Goal: Task Accomplishment & Management: Manage account settings

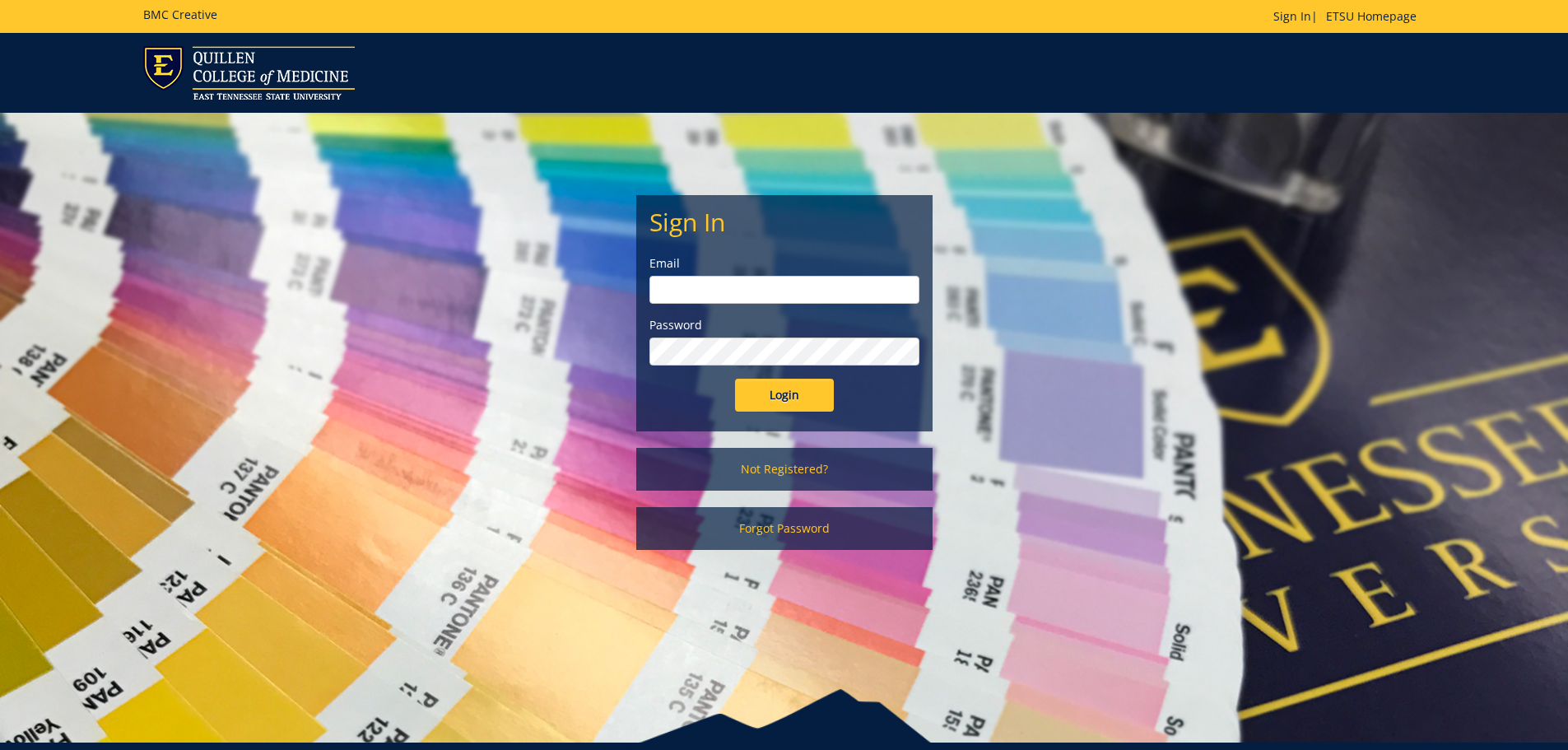
type input "[PERSON_NAME][EMAIL_ADDRESS][DOMAIN_NAME]"
click at [798, 386] on input "Login" at bounding box center [784, 394] width 98 height 32
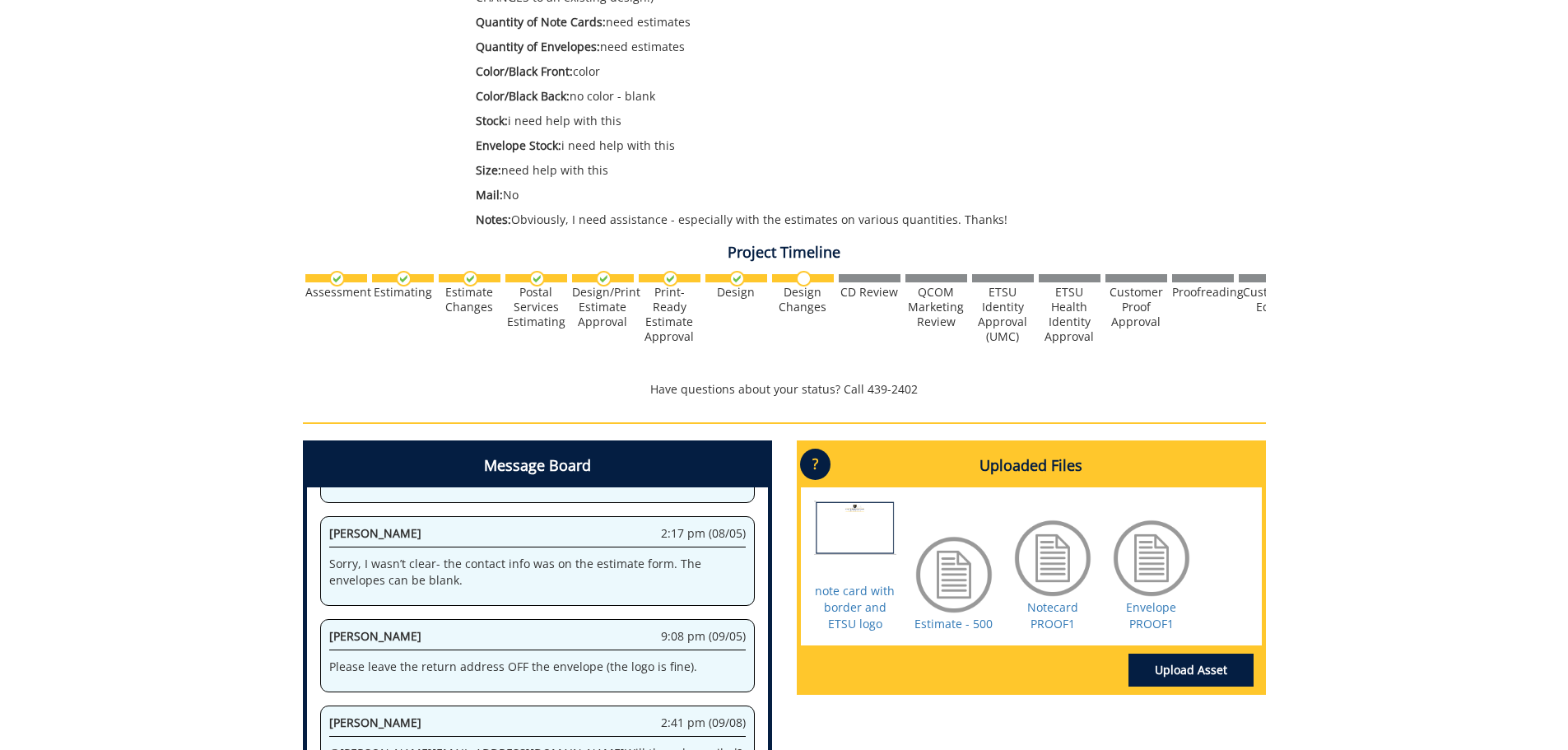
scroll to position [493, 0]
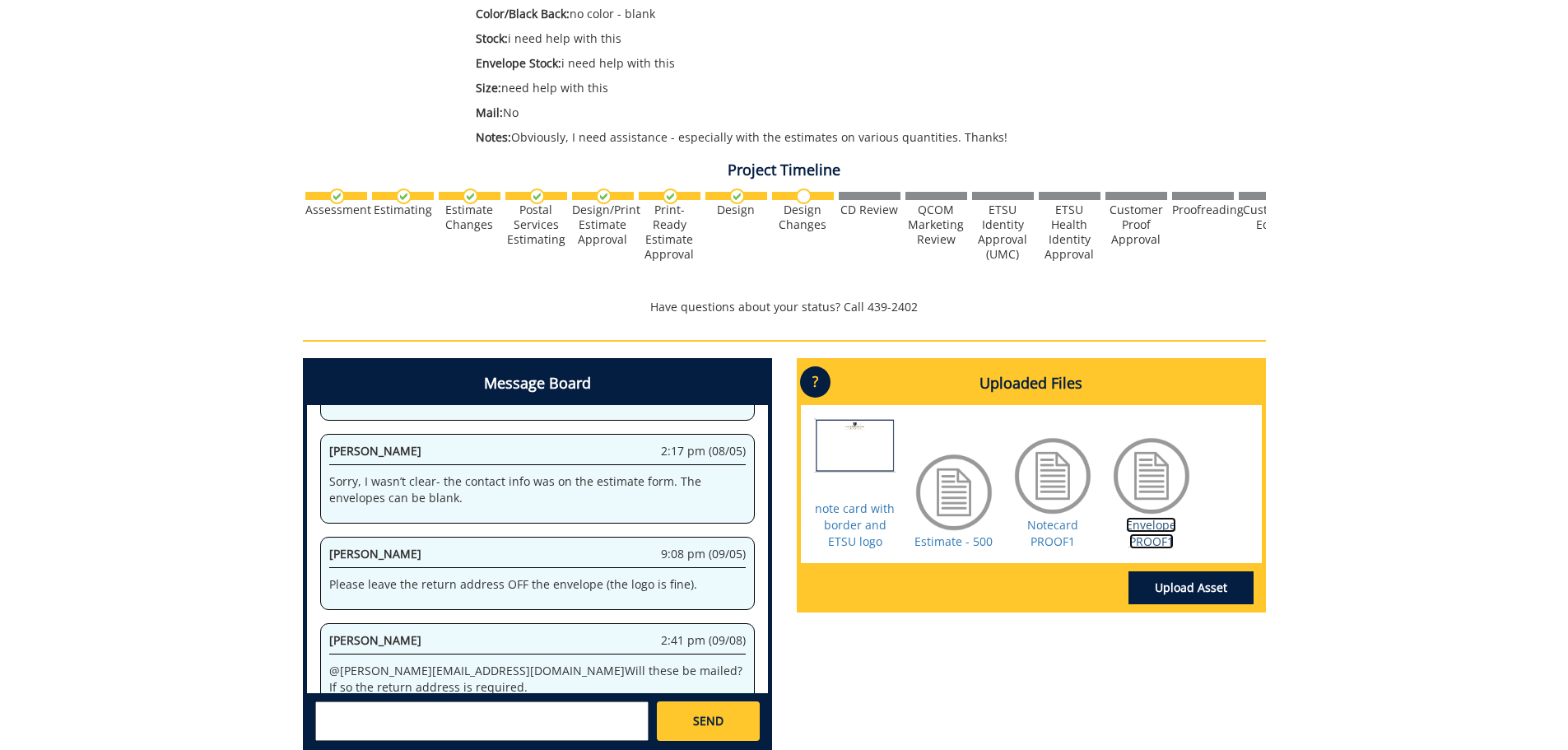
click at [1142, 525] on link "Envelope PROOF1" at bounding box center [1150, 533] width 50 height 32
click at [558, 713] on textarea at bounding box center [482, 721] width 333 height 39
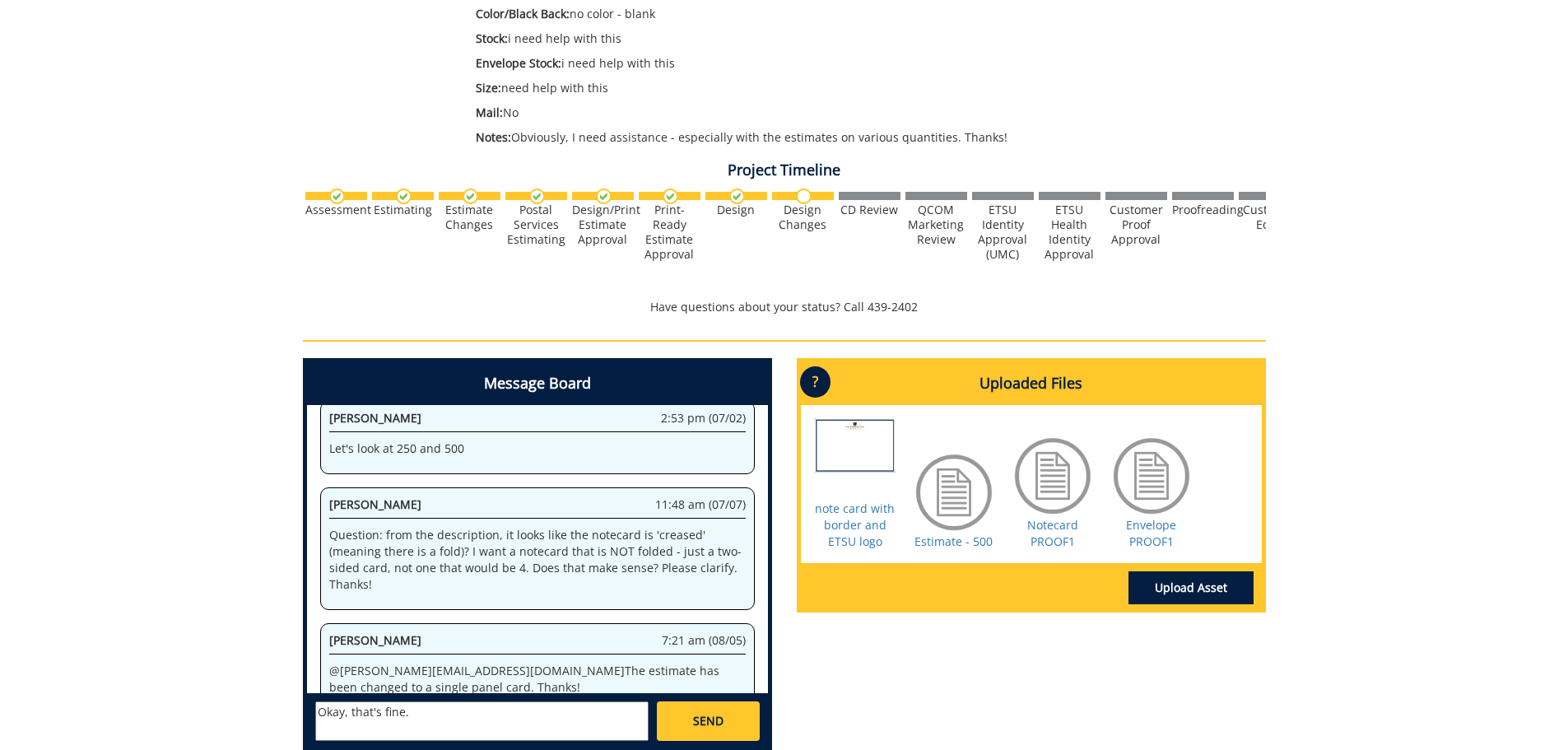
scroll to position [634, 0]
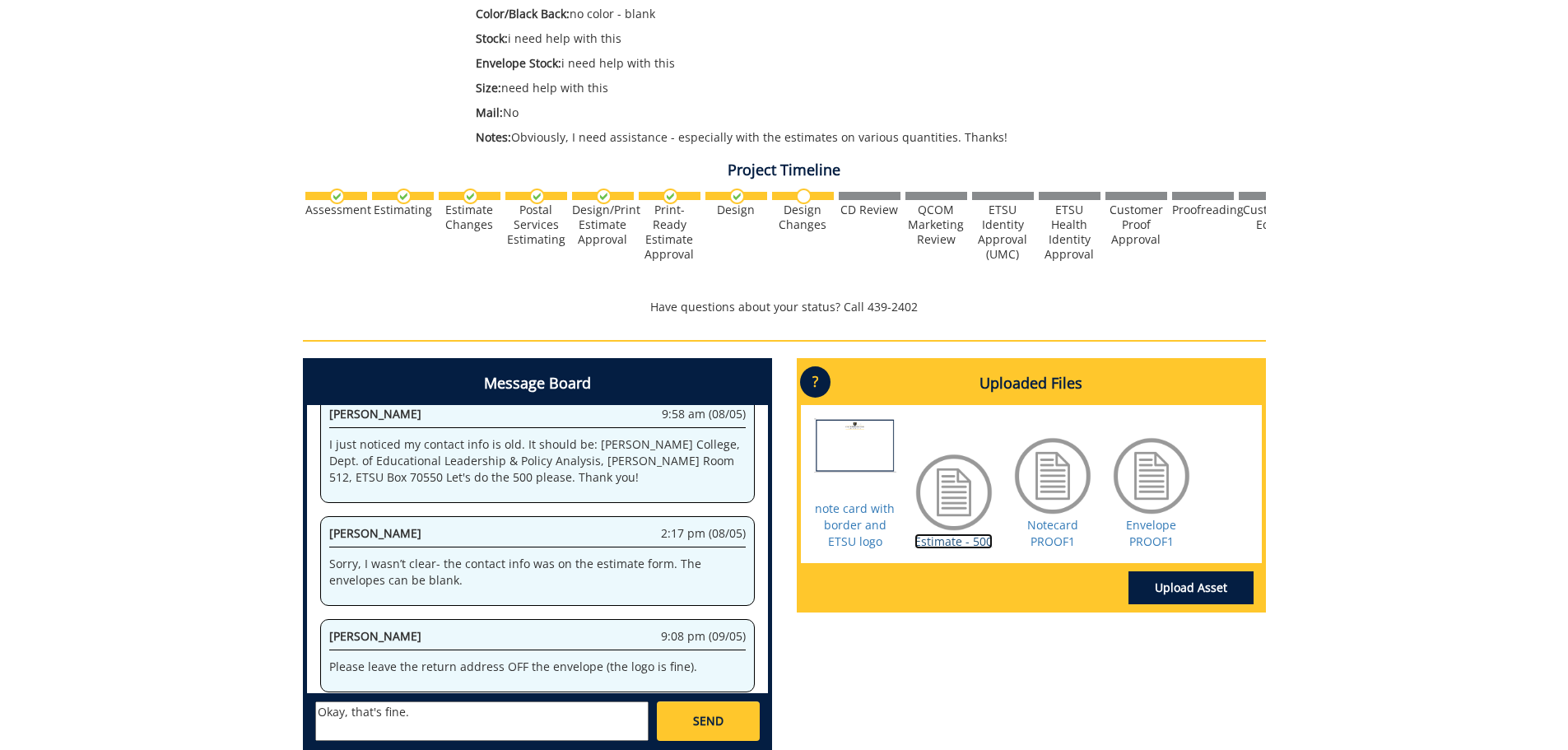
click at [927, 542] on link "Estimate - 500" at bounding box center [954, 542] width 79 height 16
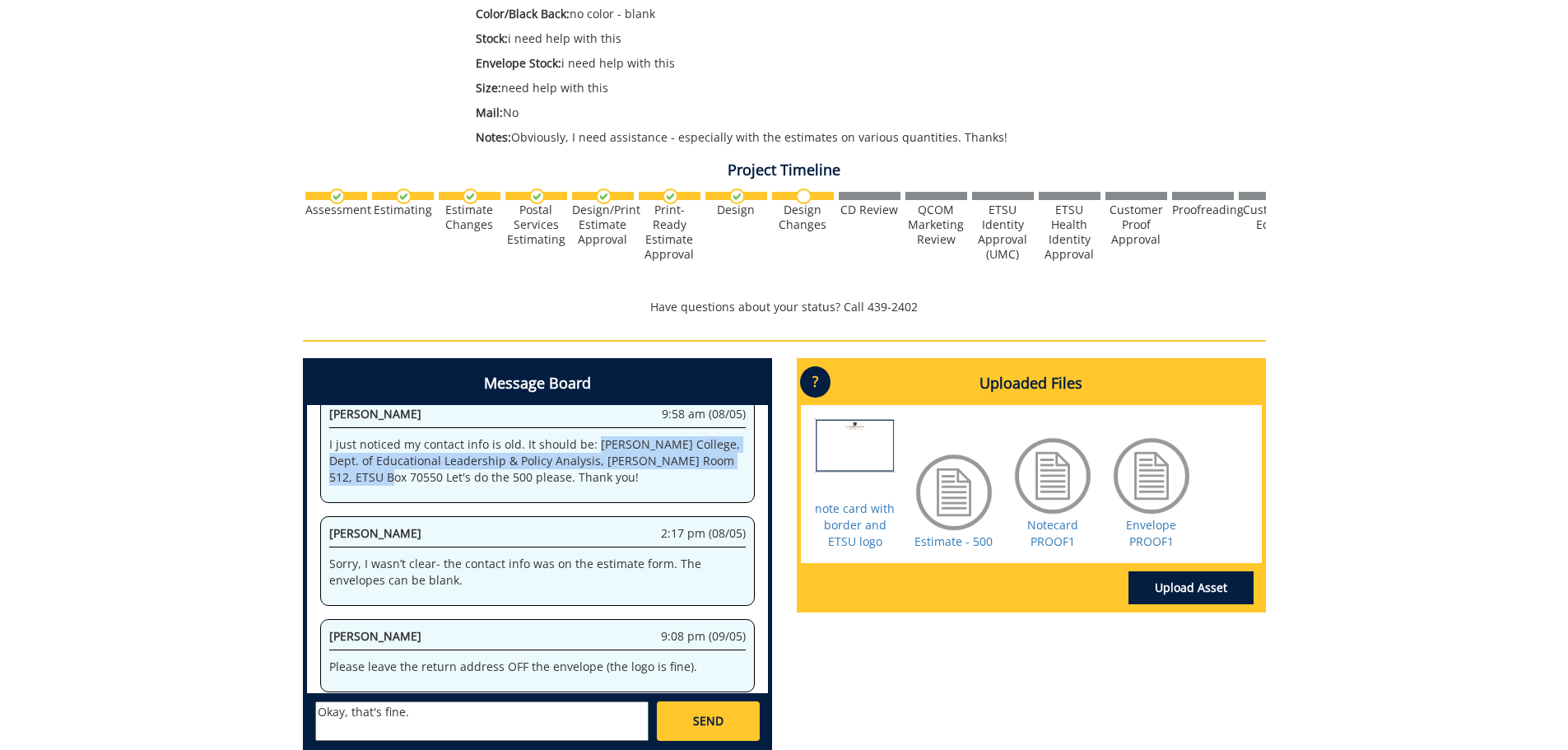
drag, startPoint x: 589, startPoint y: 431, endPoint x: 362, endPoint y: 465, distance: 229.5
click at [362, 465] on p "I just noticed my contact info is old. It should be: [PERSON_NAME] College, Dep…" at bounding box center [538, 461] width 417 height 49
copy p "[PERSON_NAME] College, Dept. of Educational Leadership & Policy Analysis, [PERS…"
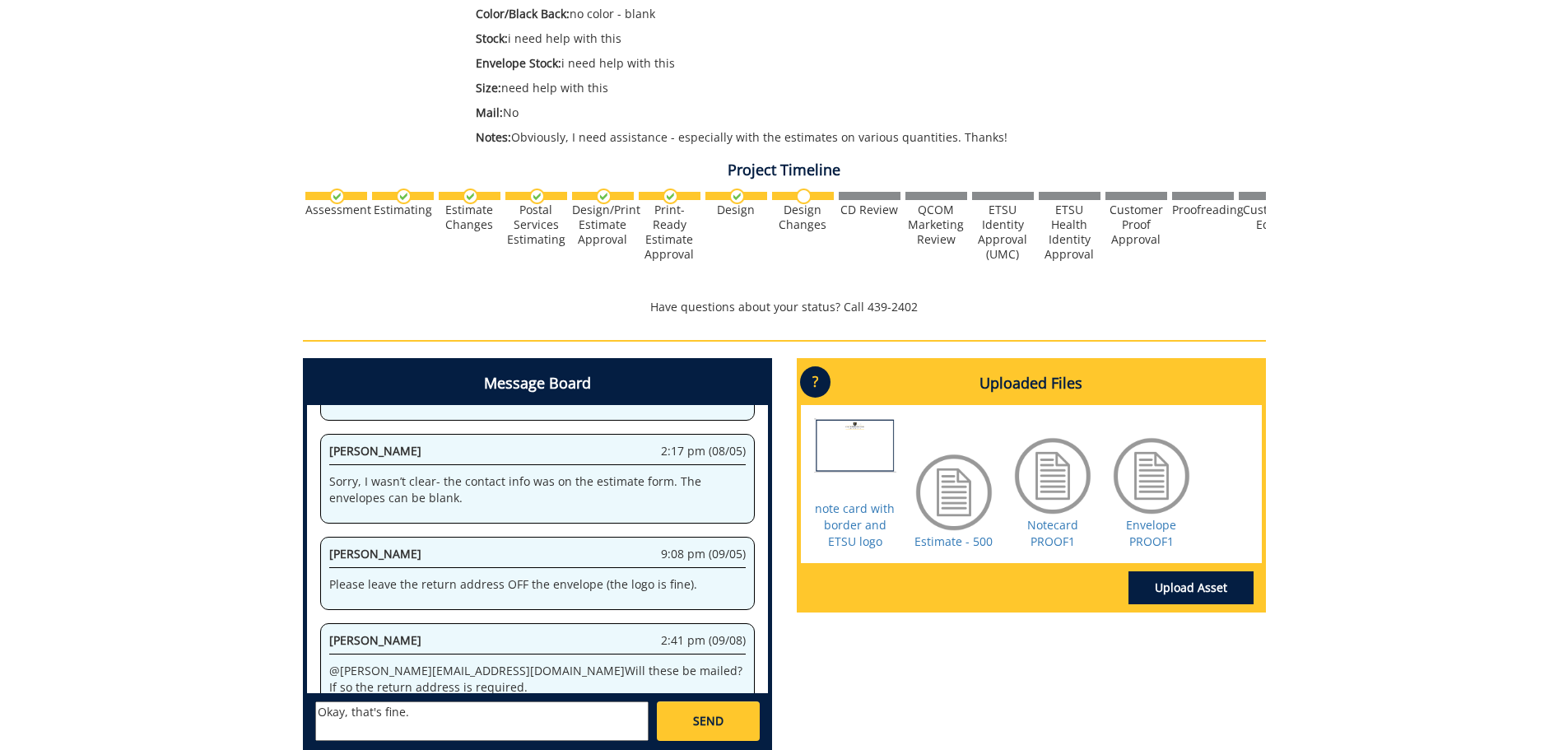
click at [452, 720] on textarea "Okay, that's fine." at bounding box center [482, 721] width 333 height 39
paste textarea "[PERSON_NAME] College, Dept. of Educational Leadership & Policy Analysis, [PERS…"
type textarea "Okay, that's fine. Also, please note on the Estimate document, my info is incor…"
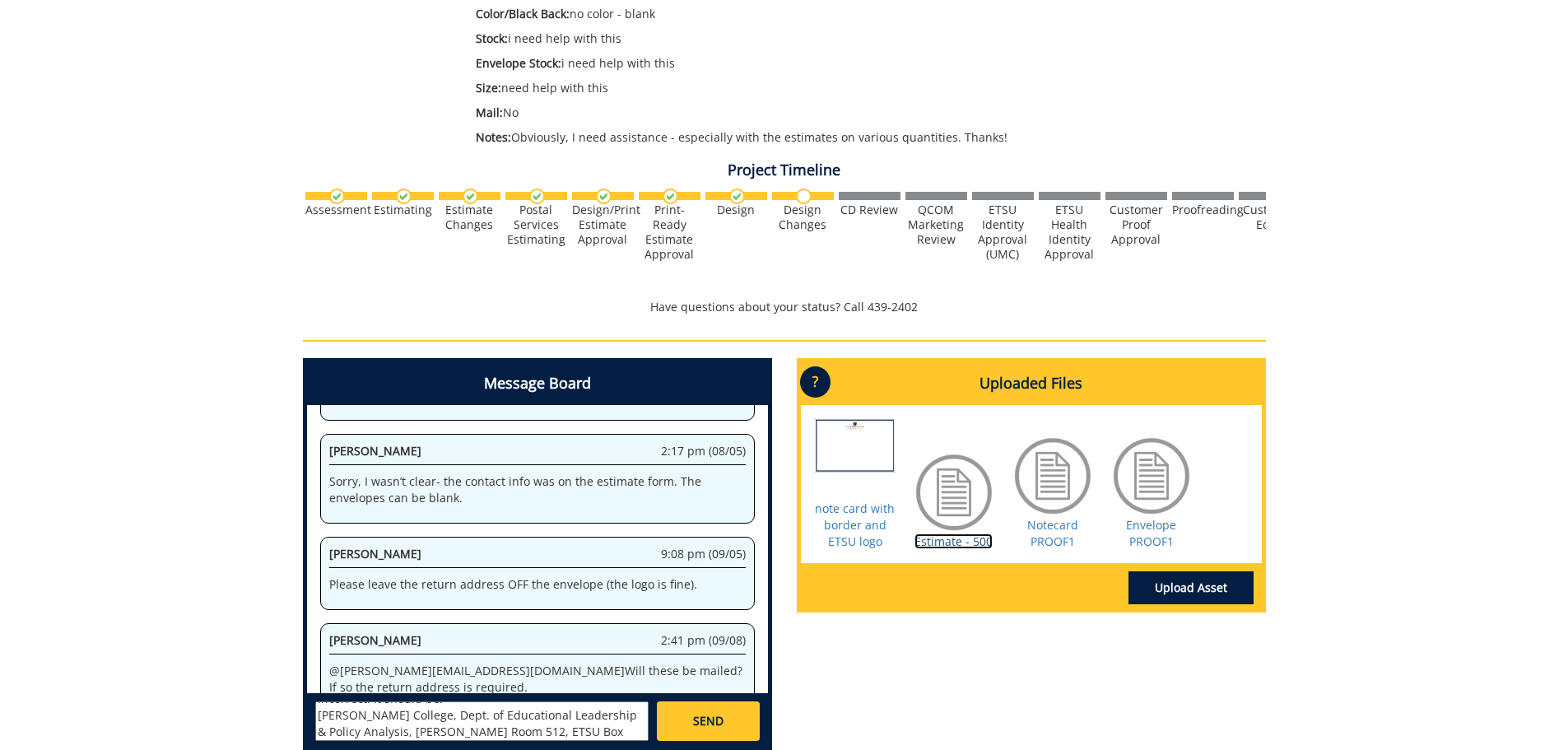
click at [953, 541] on link "Estimate - 500" at bounding box center [954, 542] width 79 height 16
click at [711, 726] on span "SEND" at bounding box center [708, 721] width 30 height 17
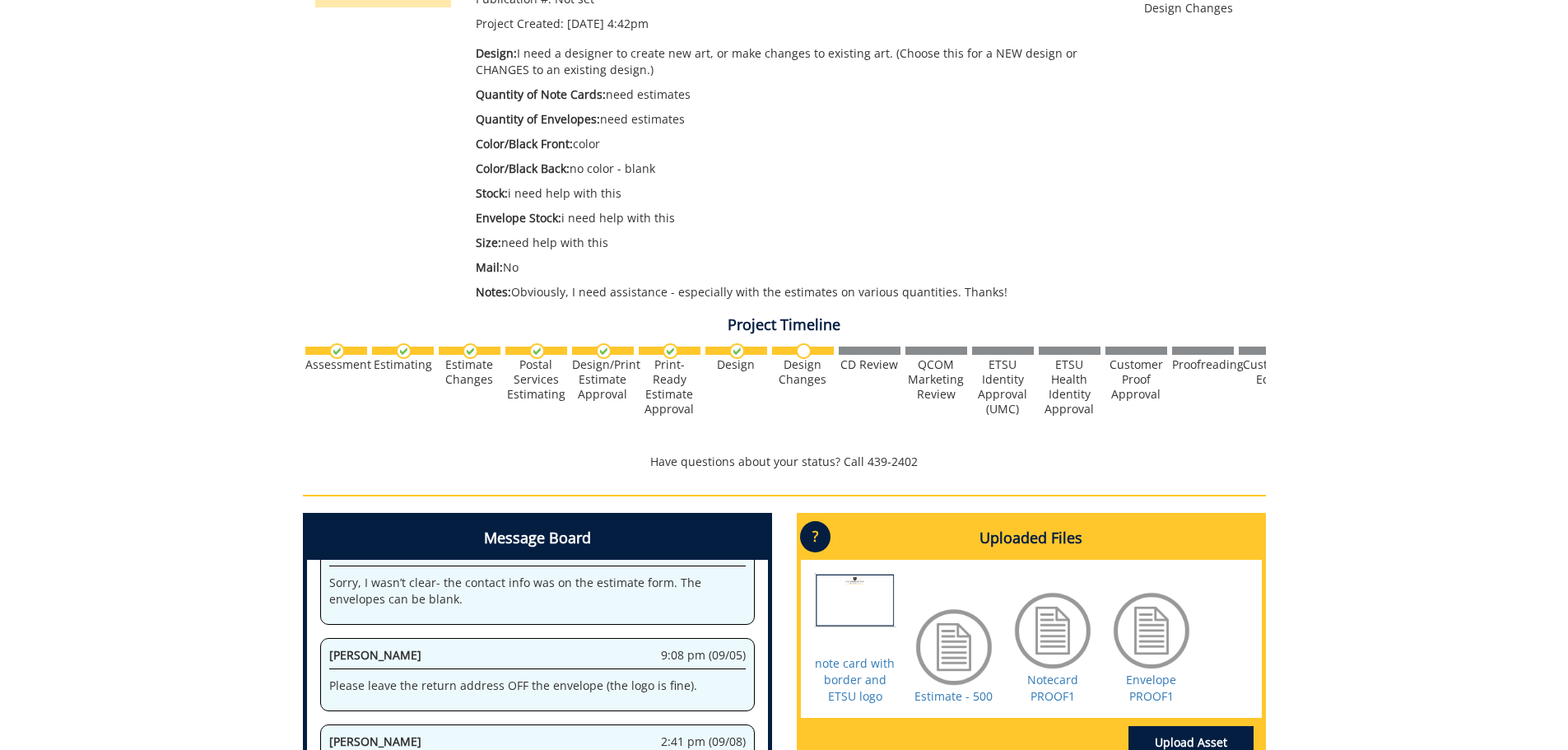
scroll to position [586, 0]
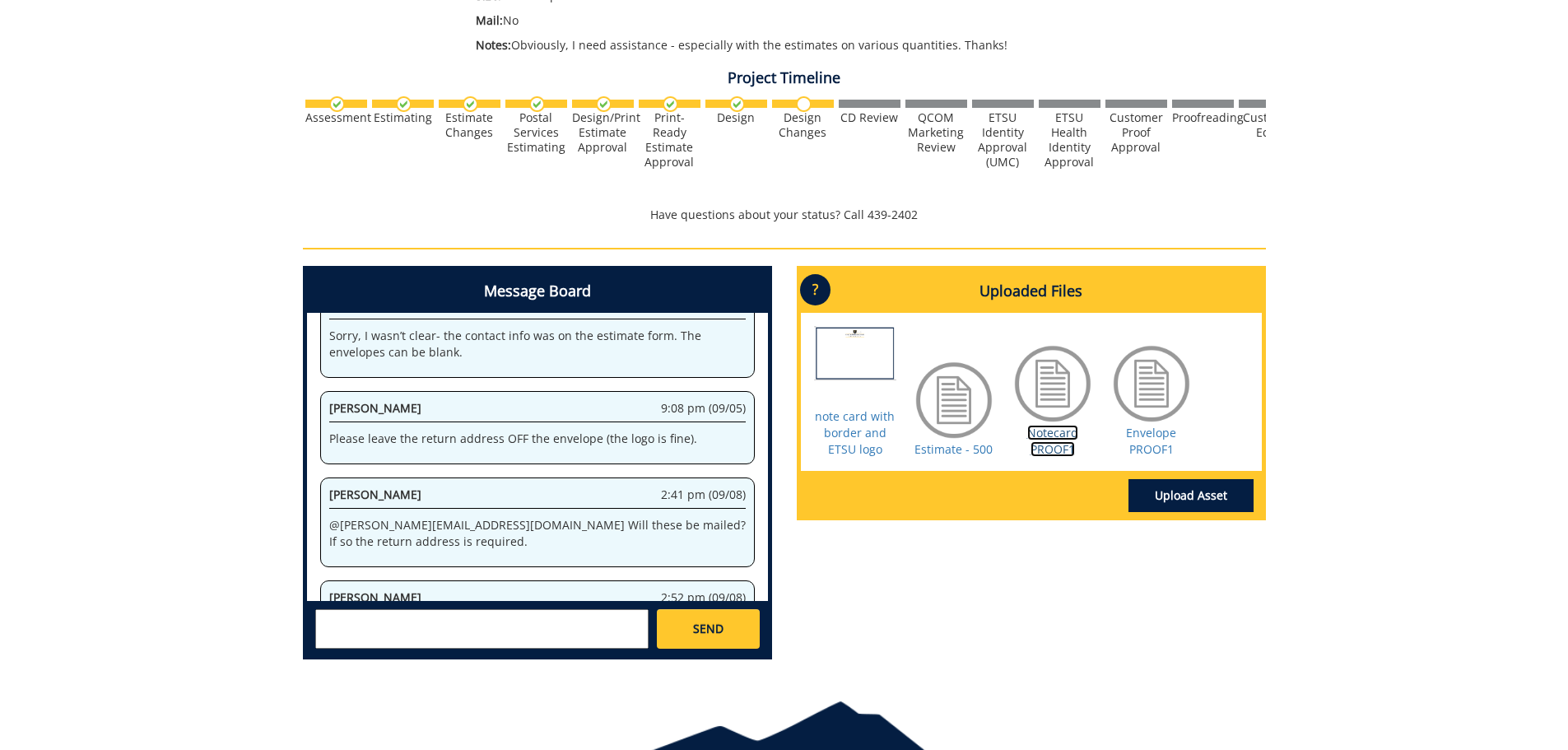
click at [1044, 428] on link "Notecard PROOF1" at bounding box center [1053, 440] width 51 height 32
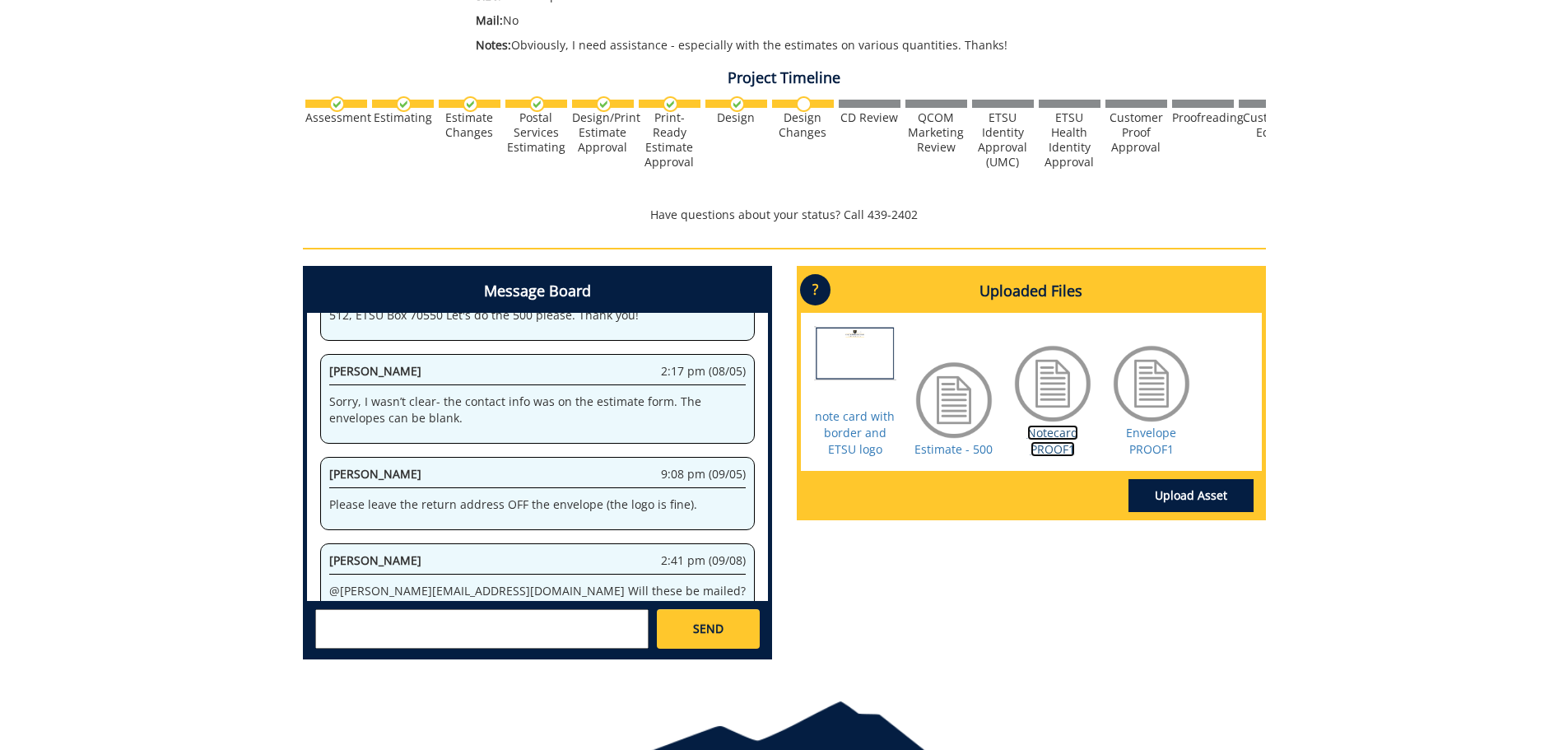
scroll to position [668, 0]
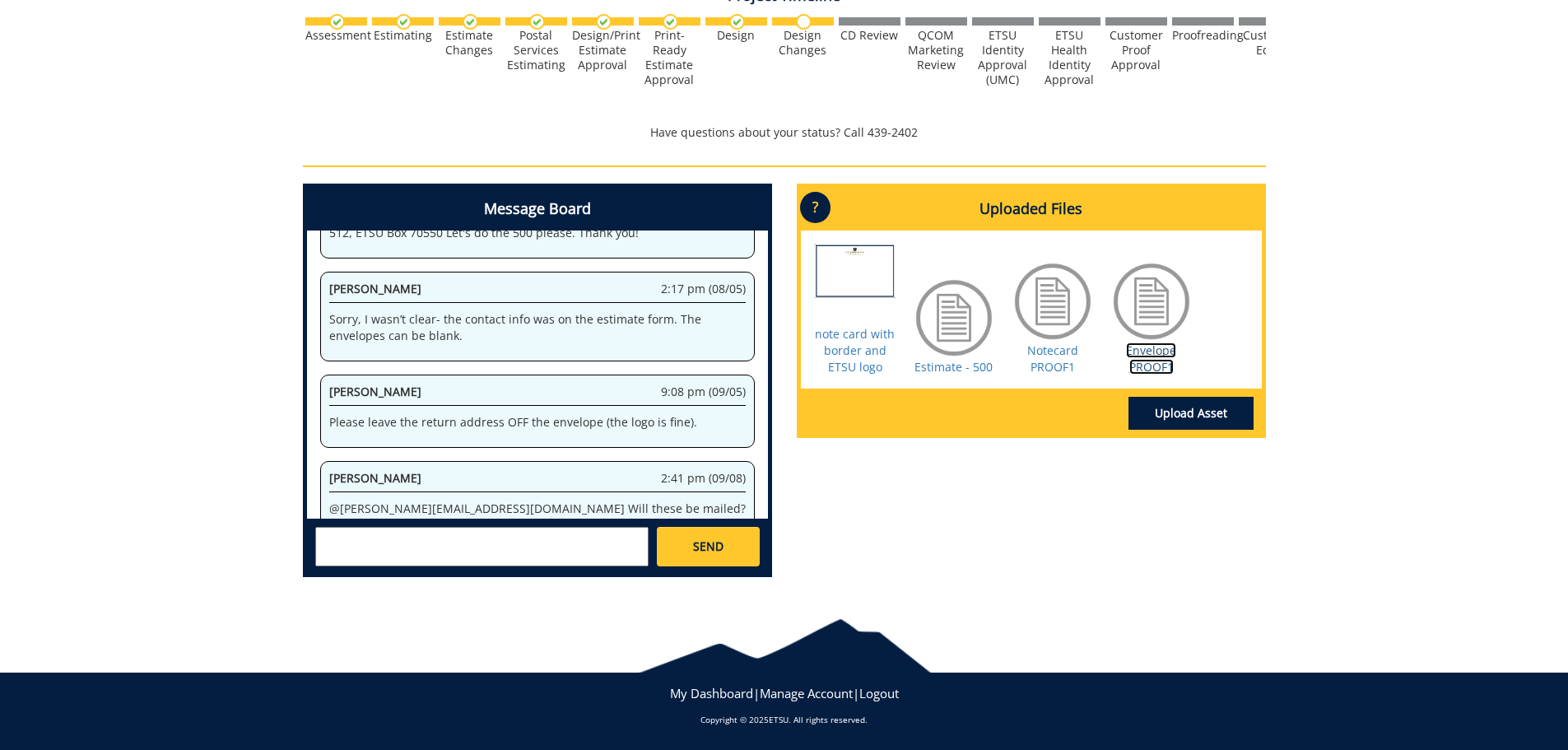
click at [1157, 355] on link "Envelope PROOF1" at bounding box center [1150, 358] width 50 height 32
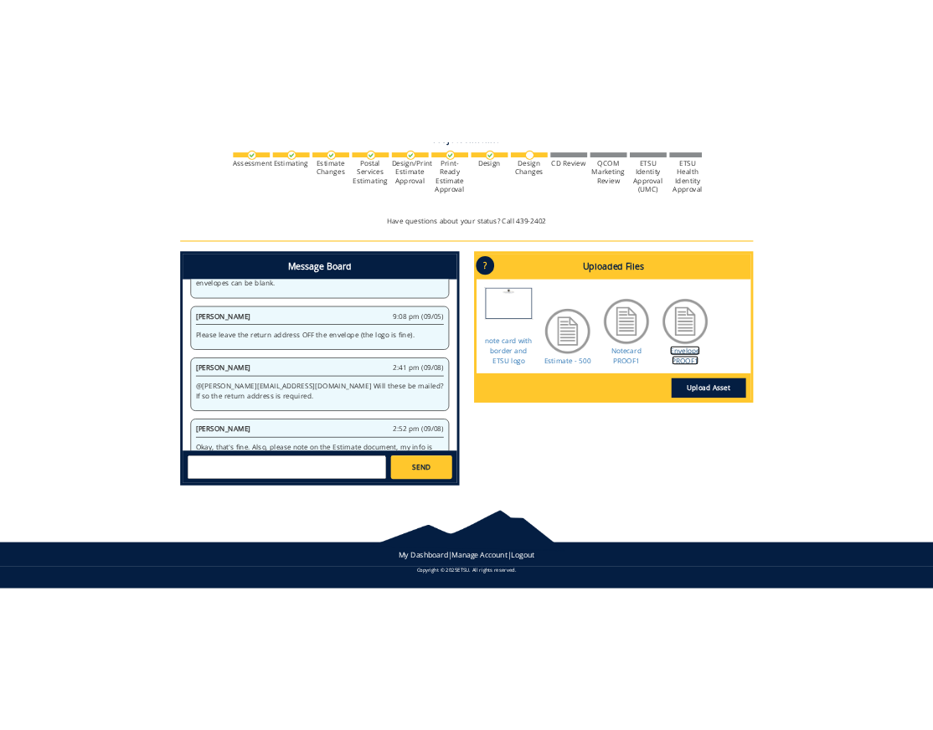
scroll to position [56534, 0]
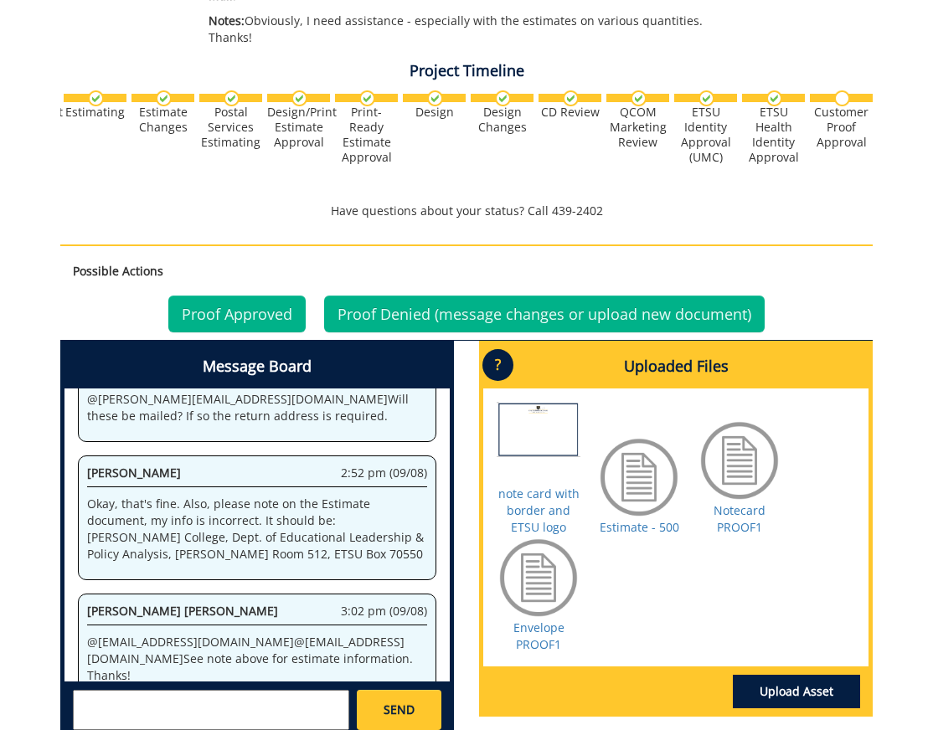
scroll to position [753, 0]
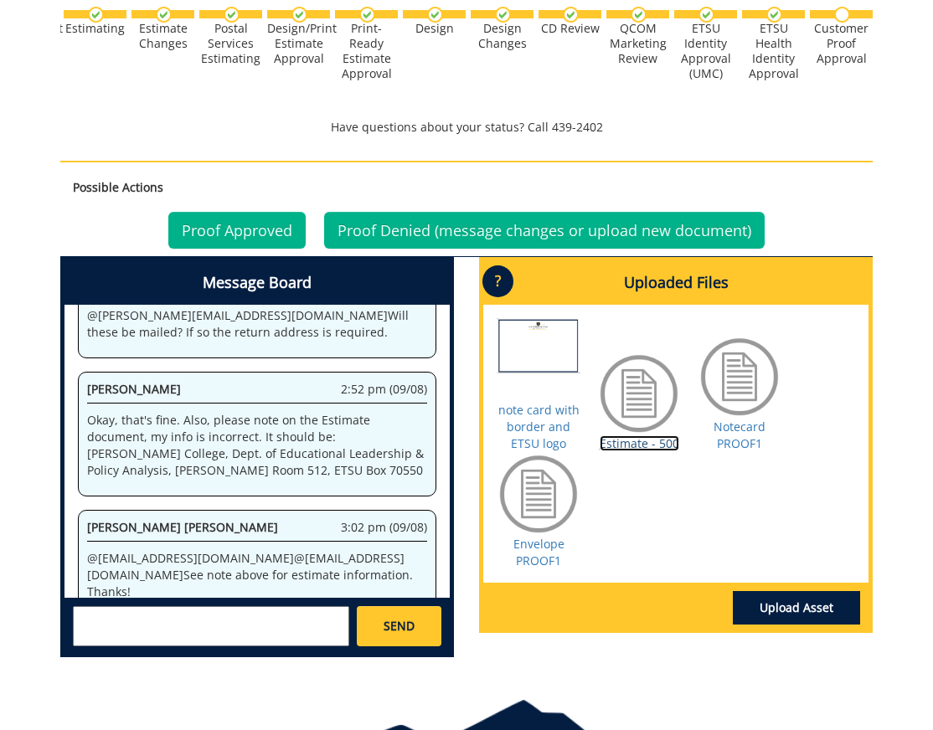
click at [651, 435] on link "Estimate - 500" at bounding box center [639, 443] width 80 height 16
click at [246, 212] on link "Proof Approved" at bounding box center [236, 230] width 137 height 37
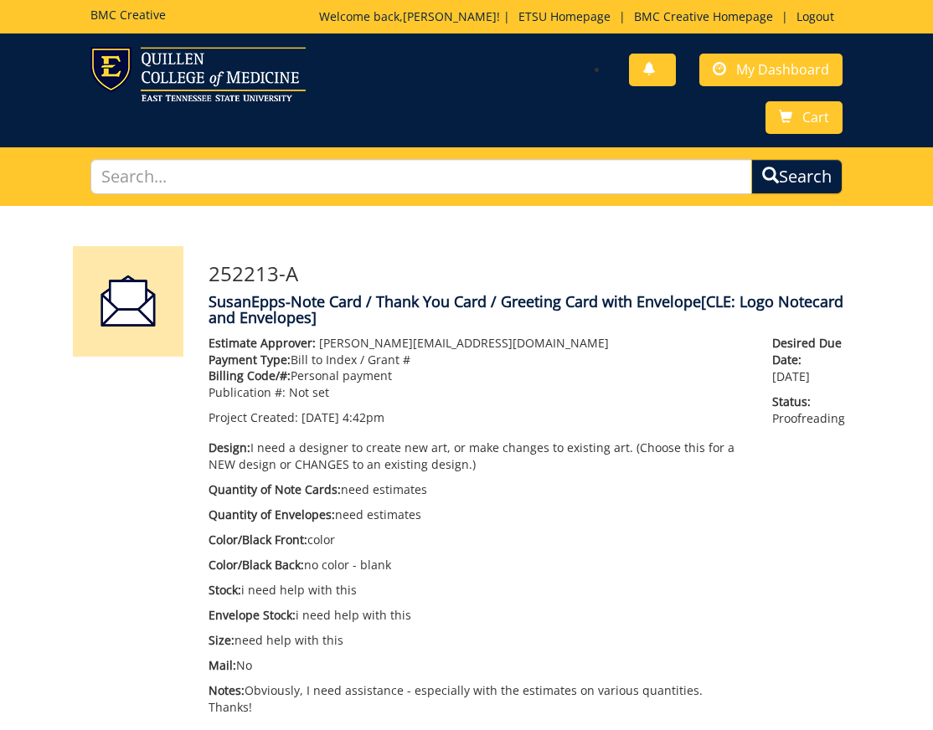
scroll to position [1056, 0]
